Goal: Book appointment/travel/reservation

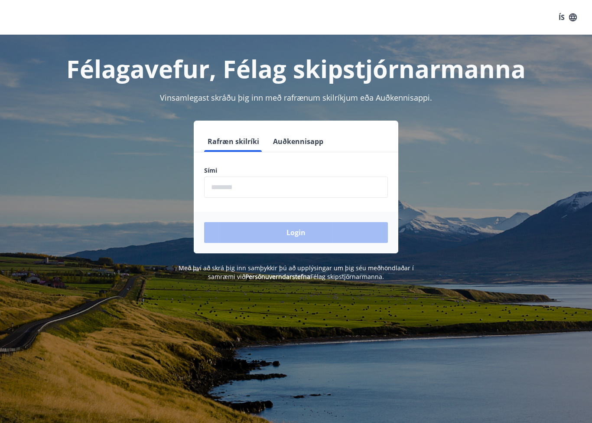
click at [300, 187] on input "phone" at bounding box center [296, 186] width 184 height 21
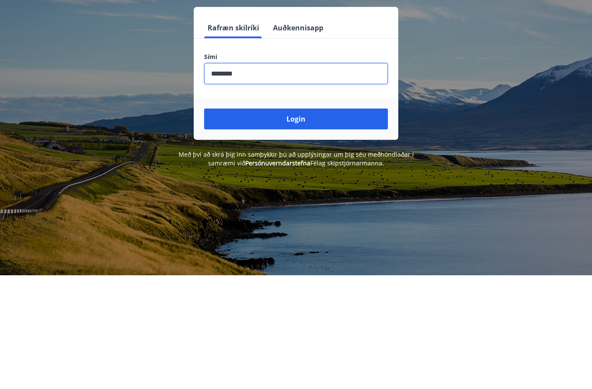
type input "********"
click at [332, 222] on button "Login" at bounding box center [296, 232] width 184 height 21
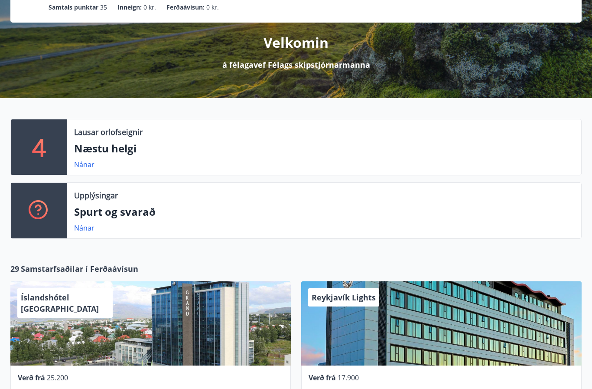
scroll to position [85, 0]
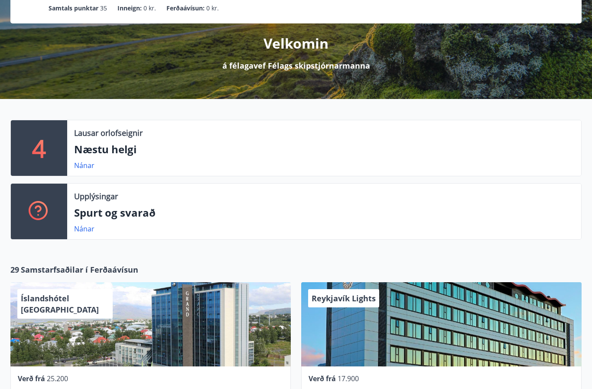
click at [92, 143] on p "Næstu helgi" at bounding box center [324, 149] width 500 height 15
click at [88, 152] on p "Næstu helgi" at bounding box center [324, 149] width 500 height 15
click at [78, 163] on link "Nánar" at bounding box center [84, 165] width 20 height 10
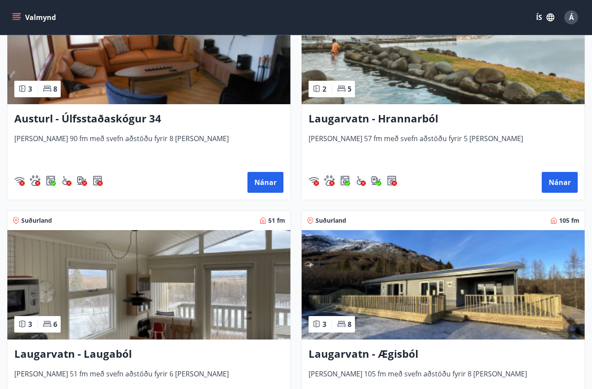
click at [429, 109] on div "Laugarvatn - Hrannarból [PERSON_NAME] 57 fm með svefn aðstöðu fyrir 5 [PERSON_N…" at bounding box center [443, 151] width 283 height 95
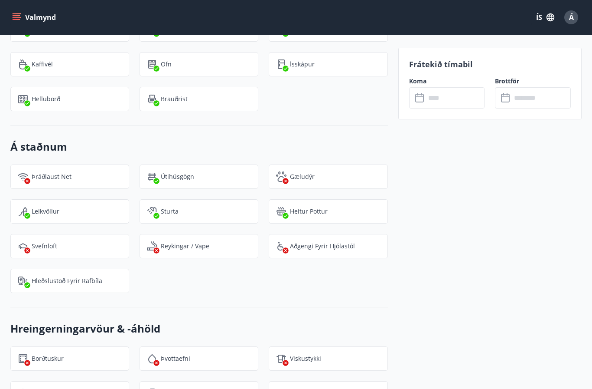
scroll to position [1073, 0]
click at [97, 277] on p "Hleðslustöð fyrir rafbíla" at bounding box center [67, 281] width 71 height 9
click at [75, 277] on p "Hleðslustöð fyrir rafbíla" at bounding box center [67, 281] width 71 height 9
click at [77, 277] on p "Hleðslustöð fyrir rafbíla" at bounding box center [67, 281] width 71 height 9
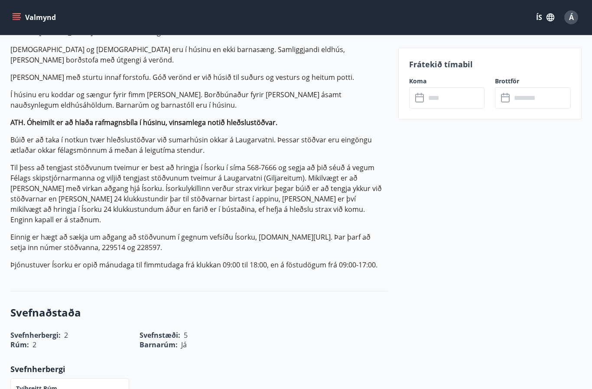
scroll to position [304, 0]
